Goal: Task Accomplishment & Management: Complete application form

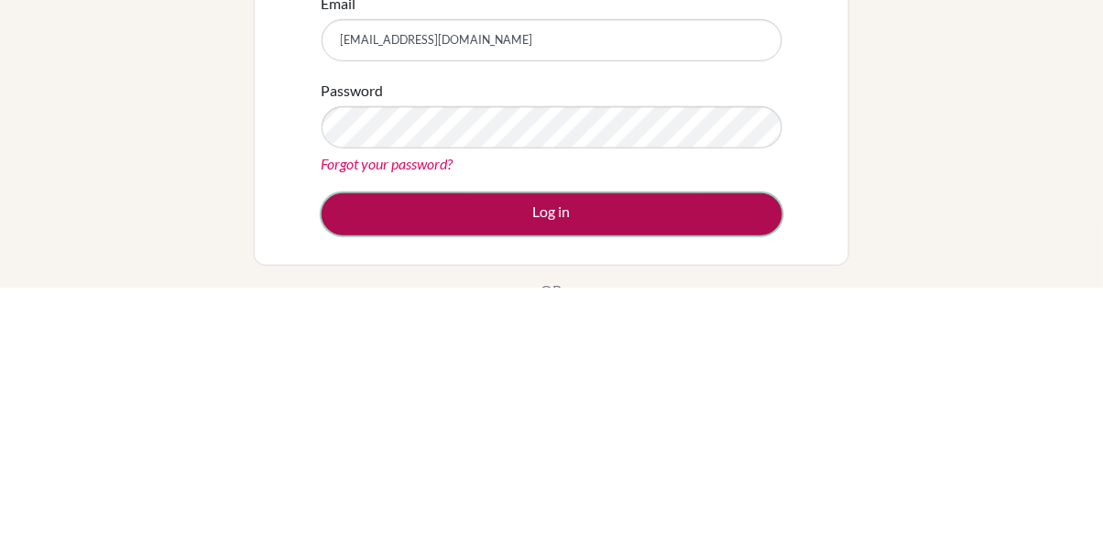
click at [608, 445] on button "Log in" at bounding box center [551, 462] width 461 height 42
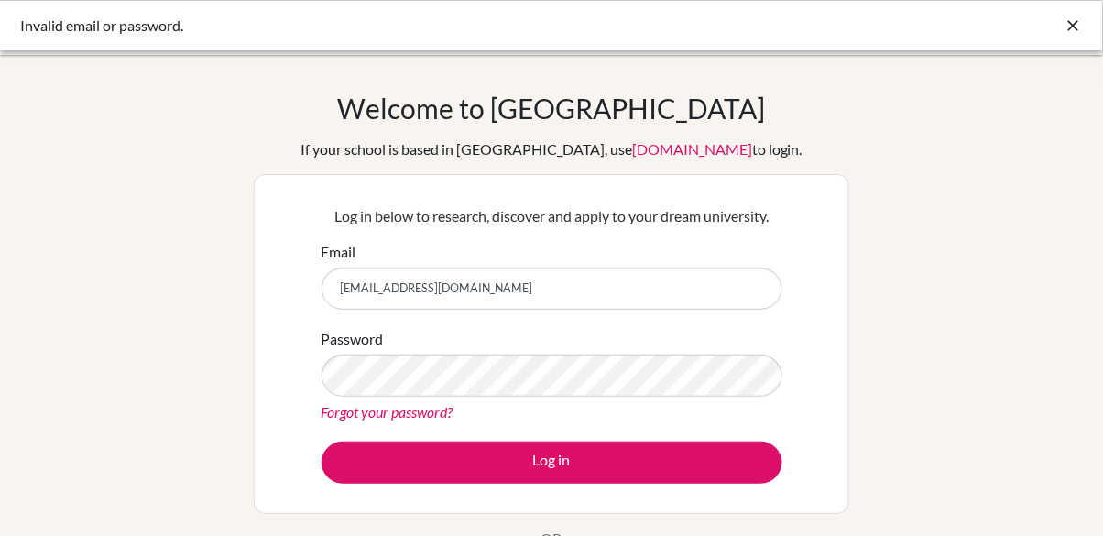
click at [466, 281] on input "[EMAIL_ADDRESS][DOMAIN_NAME]" at bounding box center [551, 288] width 461 height 42
click at [452, 292] on input "[EMAIL_ADDRESS][DOMAIN_NAME]" at bounding box center [551, 288] width 461 height 42
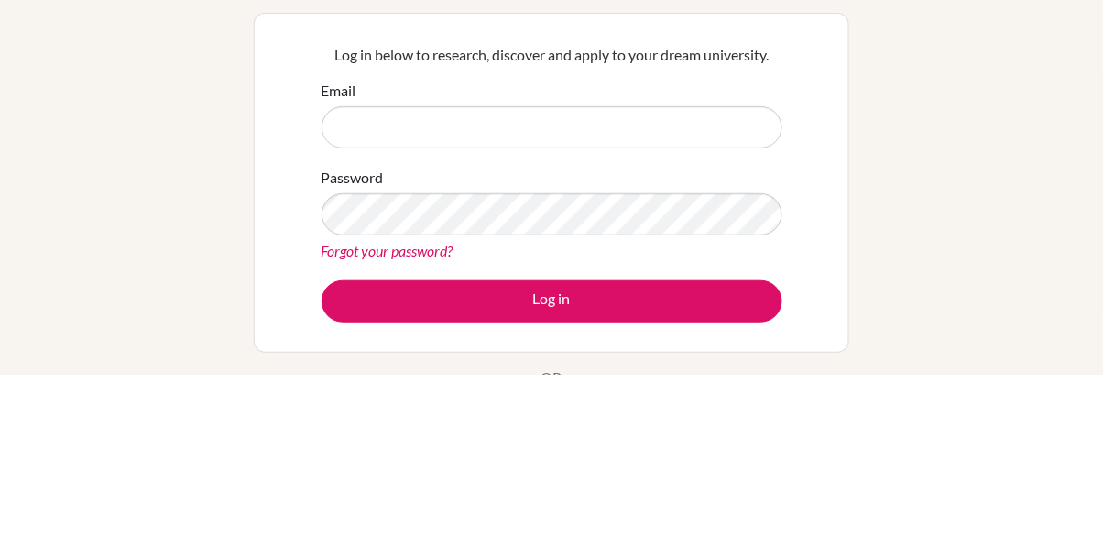
type input "johnclinton.korankye@icsghana.info"
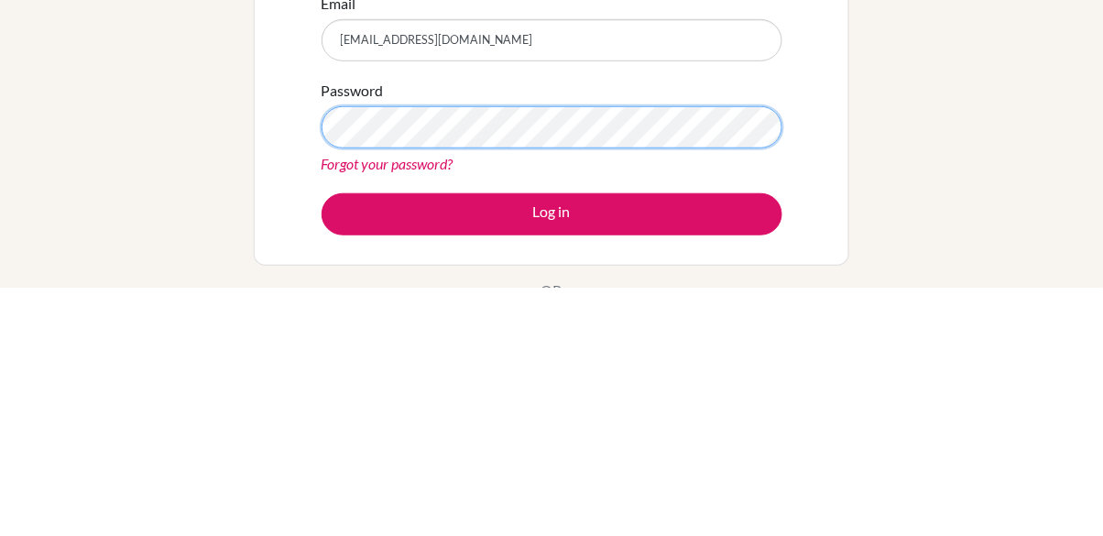
click at [321, 441] on button "Log in" at bounding box center [551, 462] width 461 height 42
